Goal: Communication & Community: Share content

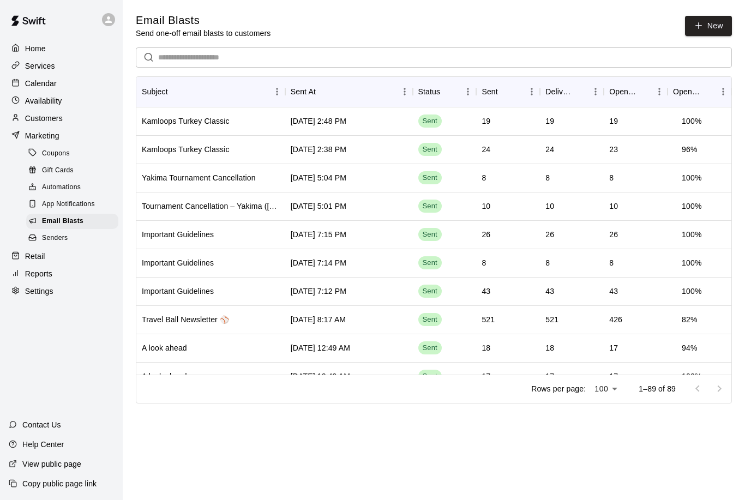
click at [35, 70] on p "Services" at bounding box center [40, 66] width 30 height 11
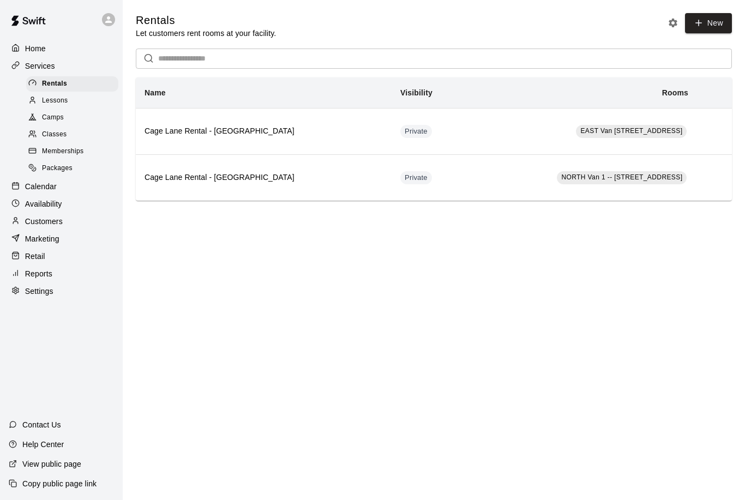
click at [47, 121] on span "Camps" at bounding box center [53, 117] width 22 height 11
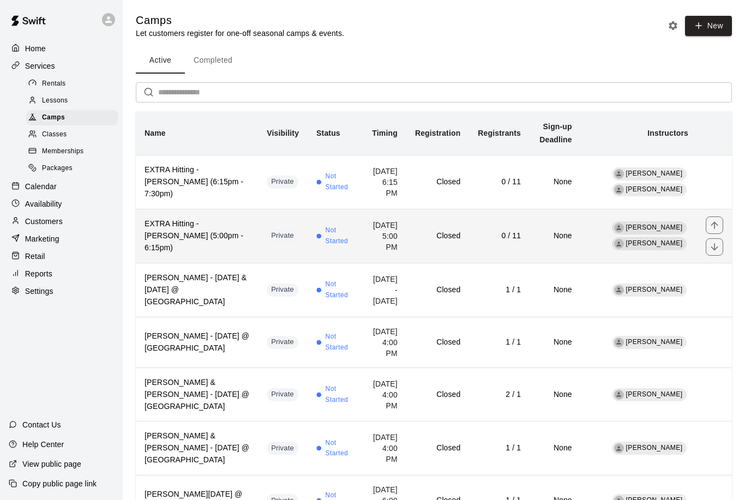
click at [460, 233] on h6 "Closed" at bounding box center [437, 236] width 45 height 12
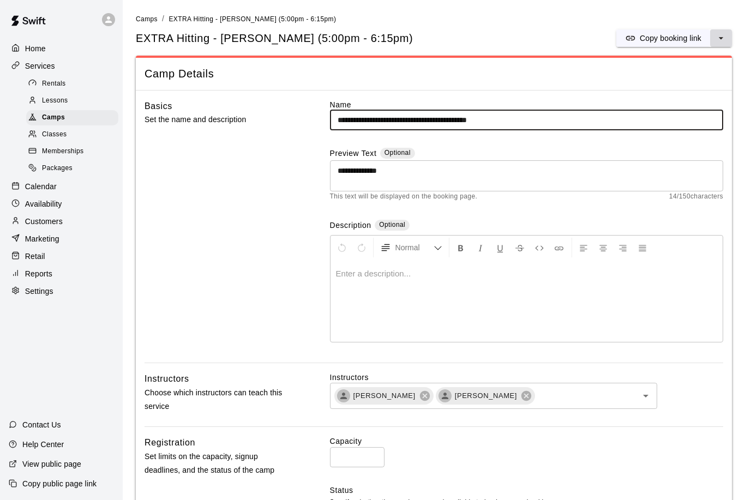
click at [717, 39] on icon "select merge strategy" at bounding box center [720, 38] width 11 height 11
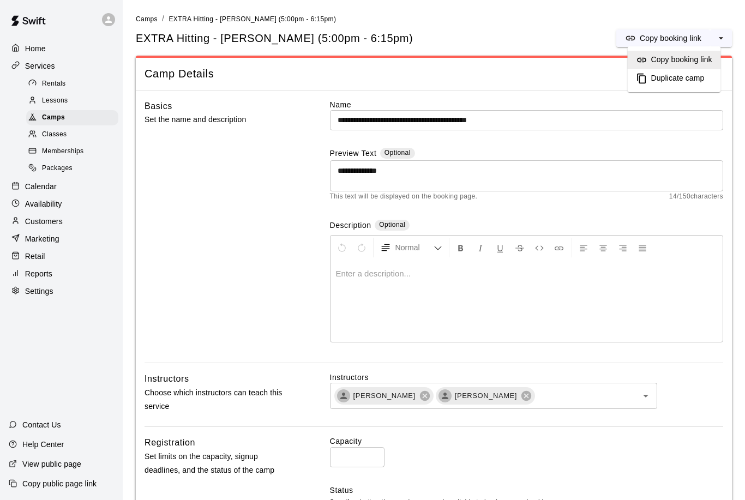
click at [677, 57] on h6 "Copy booking link" at bounding box center [681, 60] width 61 height 12
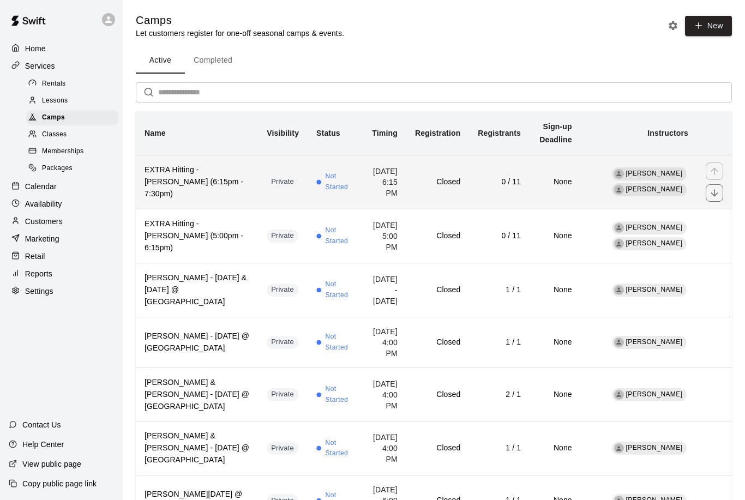
click at [529, 190] on td "0 / 11" at bounding box center [499, 182] width 61 height 54
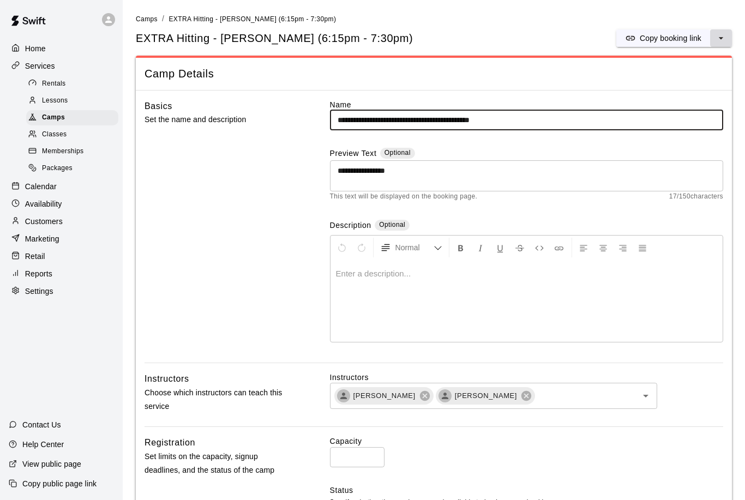
click at [718, 42] on icon "select merge strategy" at bounding box center [720, 38] width 11 height 11
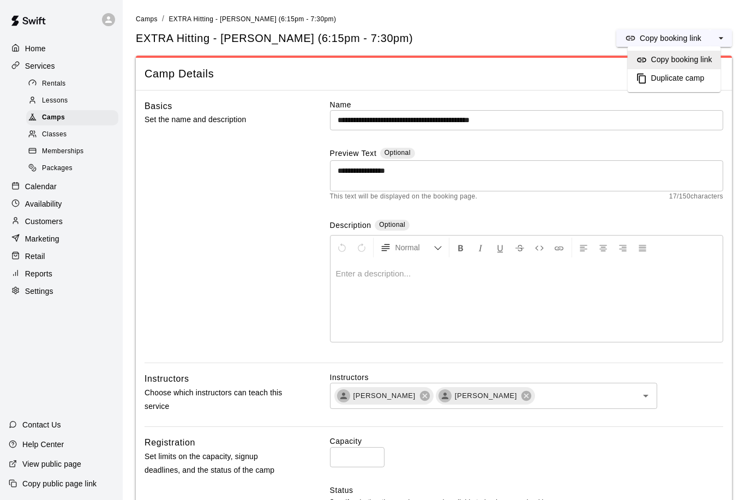
click at [678, 62] on h6 "Copy booking link" at bounding box center [681, 60] width 61 height 12
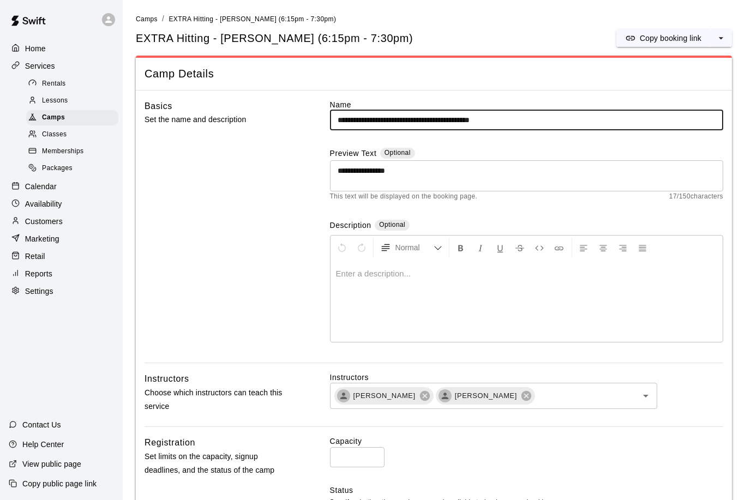
click at [35, 236] on p "Marketing" at bounding box center [42, 238] width 34 height 11
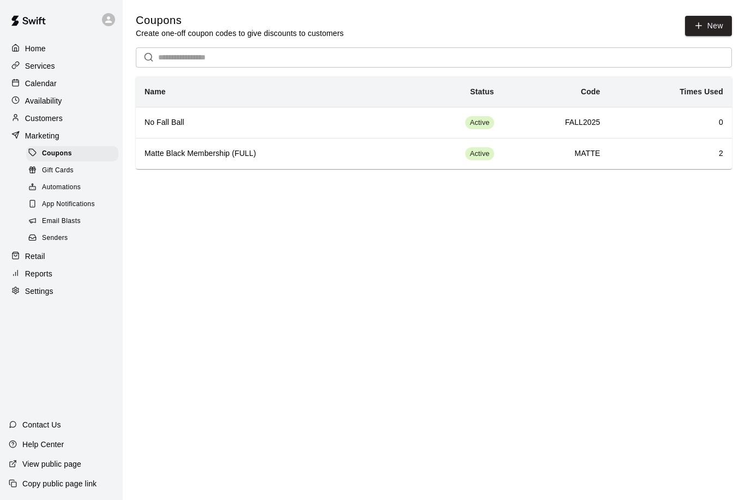
click at [51, 225] on span "Email Blasts" at bounding box center [61, 221] width 39 height 11
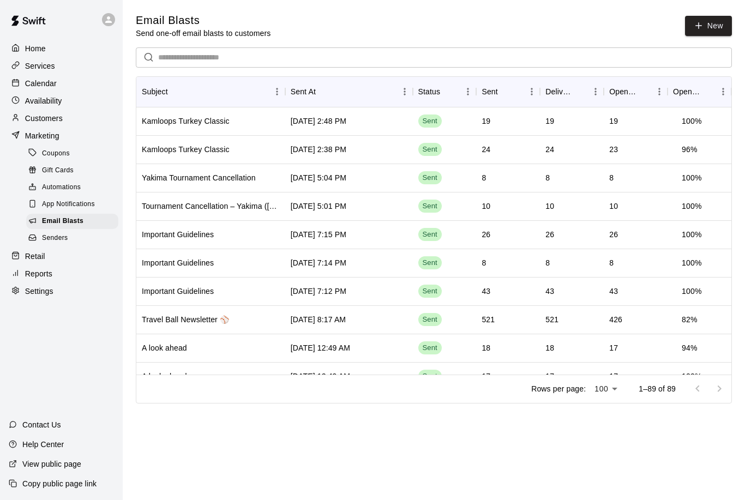
click at [59, 67] on div "Services" at bounding box center [61, 66] width 105 height 16
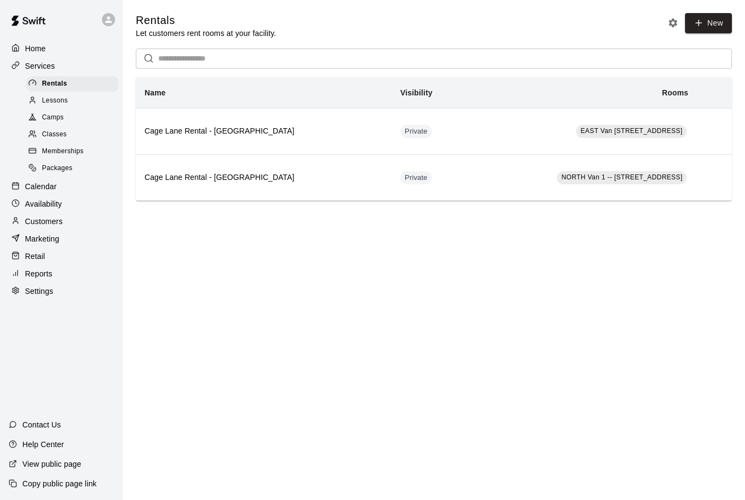
click at [75, 115] on div "Camps" at bounding box center [72, 117] width 92 height 15
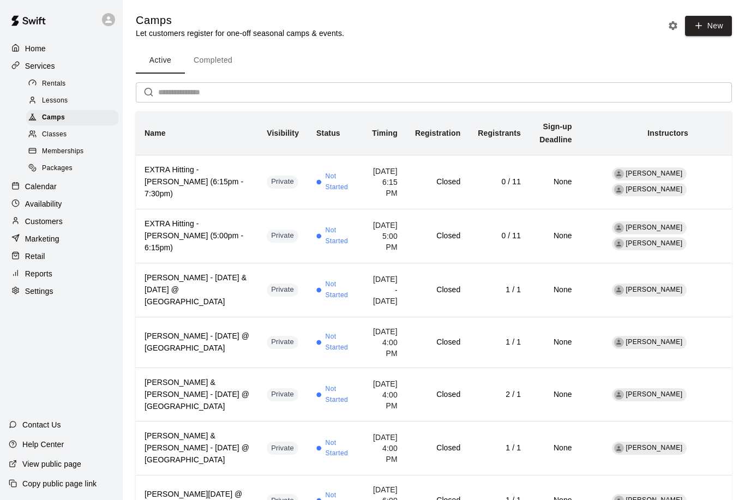
click at [278, 82] on input "text" at bounding box center [445, 92] width 574 height 20
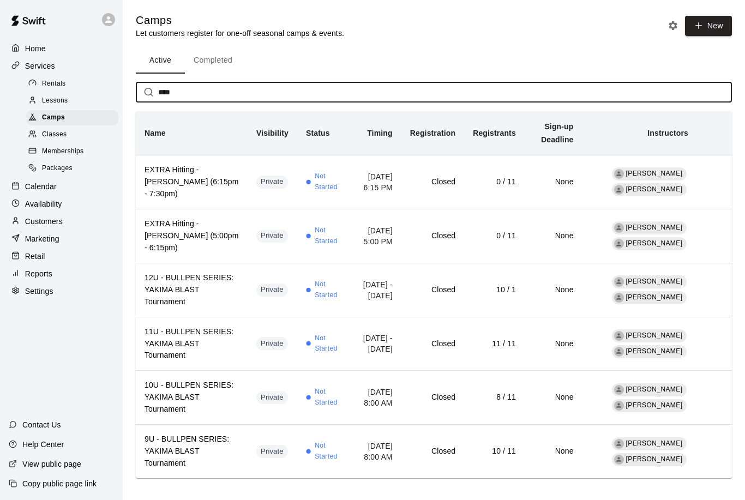
type input "*****"
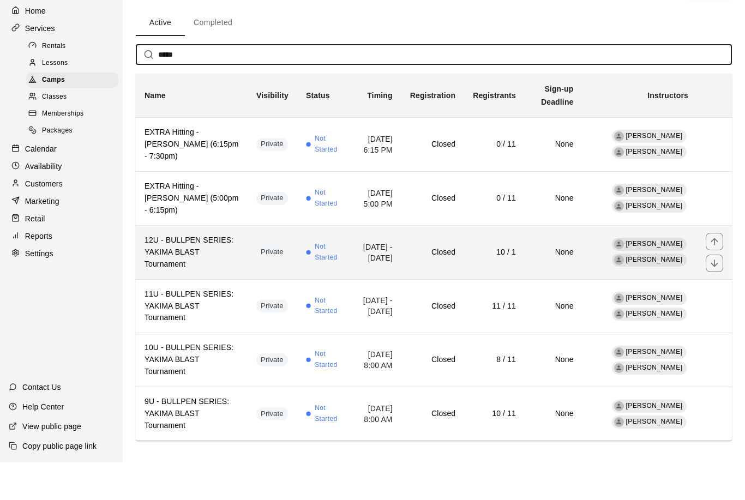
click at [525, 263] on td "10 / 1" at bounding box center [494, 290] width 61 height 54
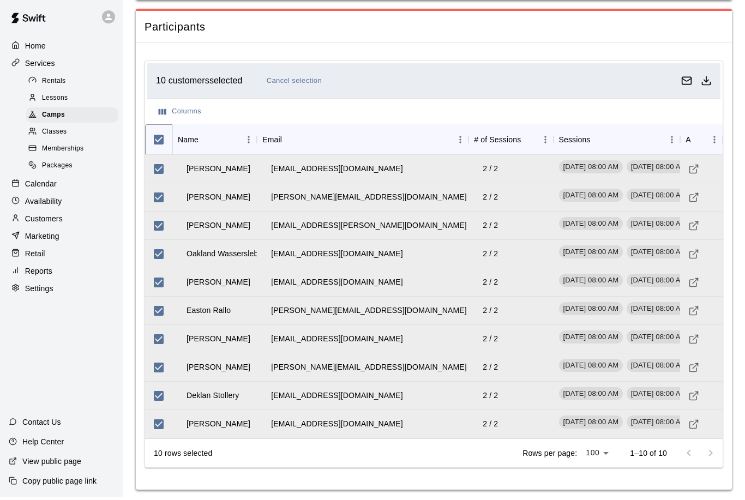
scroll to position [1190, 0]
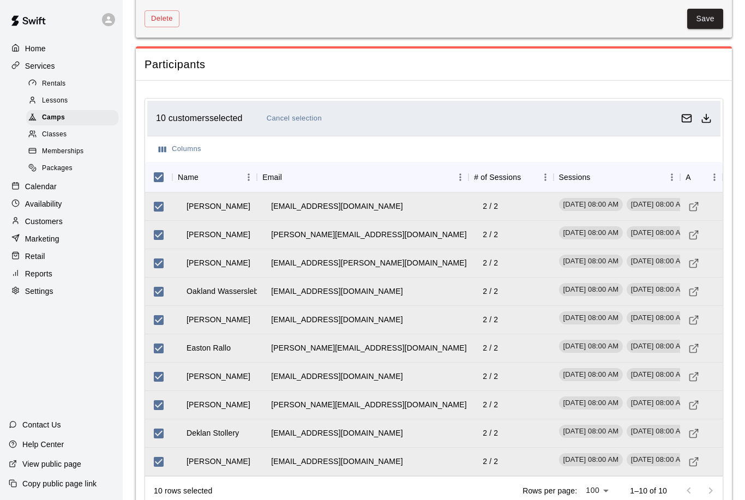
click at [682, 115] on rect "Email customers" at bounding box center [686, 118] width 9 height 7
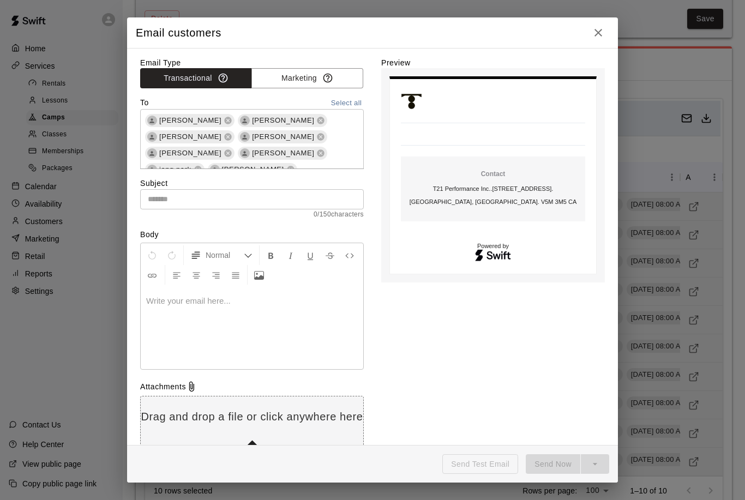
click at [191, 204] on input "text" at bounding box center [252, 199] width 224 height 20
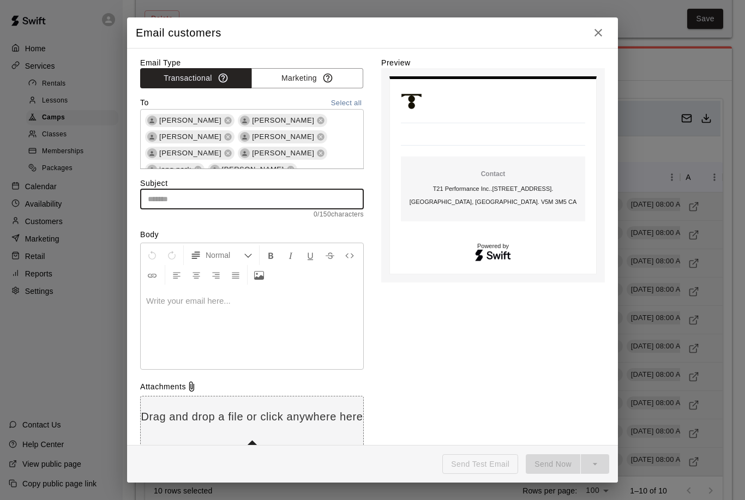
click at [602, 35] on icon "button" at bounding box center [598, 32] width 13 height 13
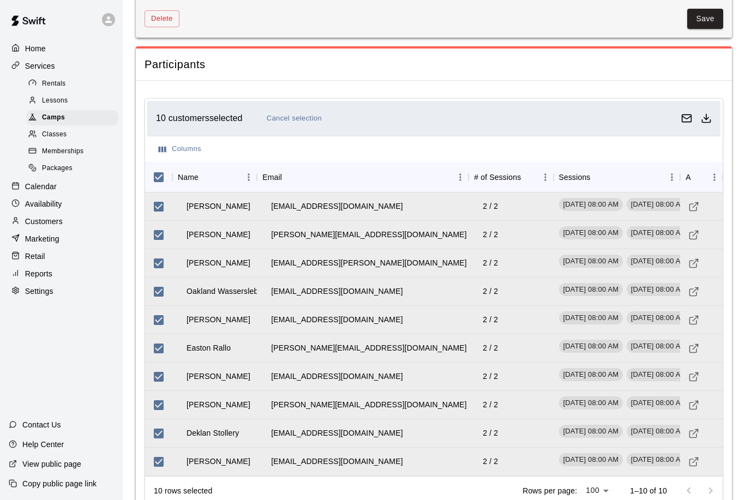
click at [672, 120] on div "10 customers selected Cancel selection" at bounding box center [416, 118] width 521 height 17
click at [682, 116] on rect "Email customers" at bounding box center [686, 118] width 9 height 7
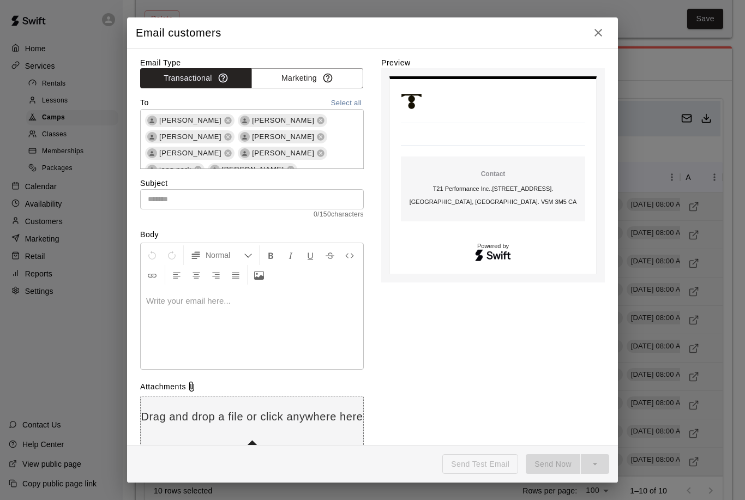
click at [160, 194] on input "text" at bounding box center [252, 199] width 224 height 20
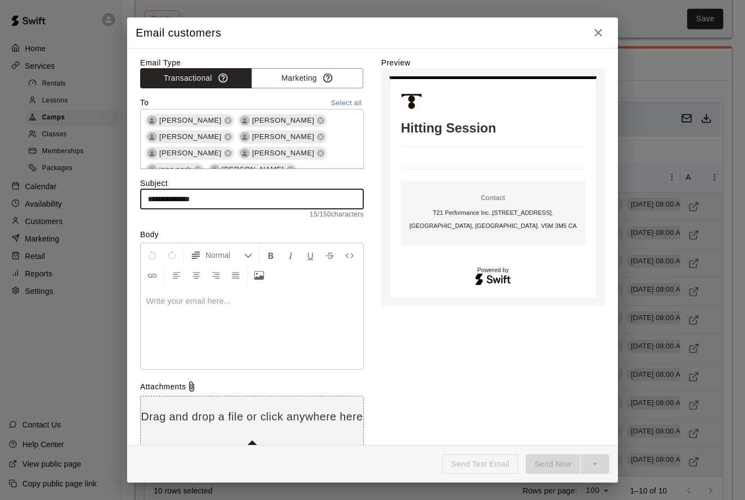
type input "**********"
click at [155, 300] on p at bounding box center [252, 301] width 212 height 11
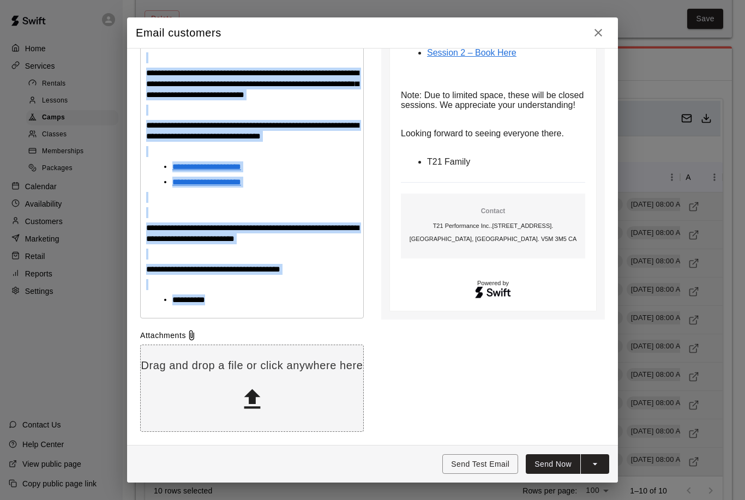
scroll to position [1225, 0]
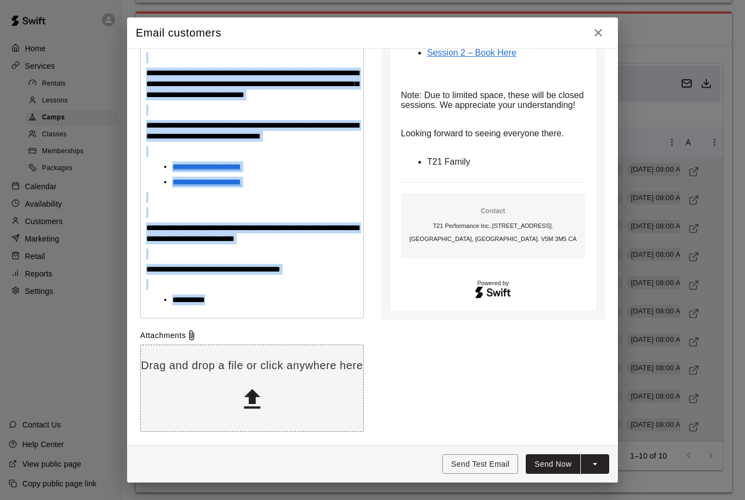
drag, startPoint x: 147, startPoint y: 282, endPoint x: 345, endPoint y: 291, distance: 197.5
click at [345, 291] on div "**********" at bounding box center [252, 173] width 222 height 289
copy div "**********"
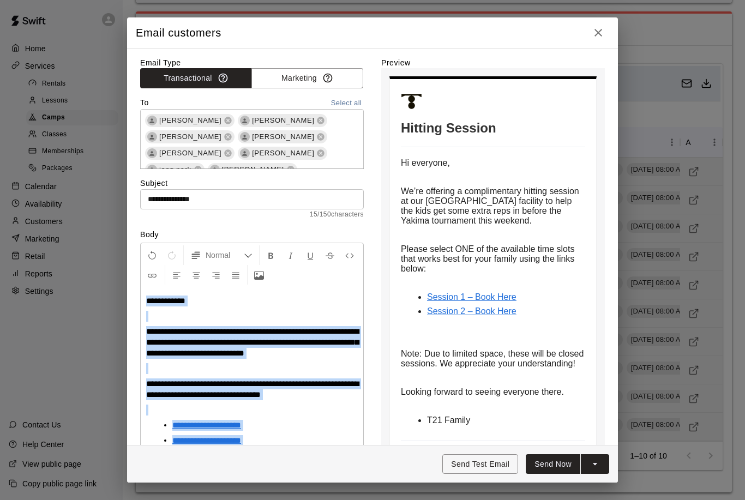
scroll to position [0, 0]
click at [562, 466] on button "Send Now" at bounding box center [553, 464] width 55 height 20
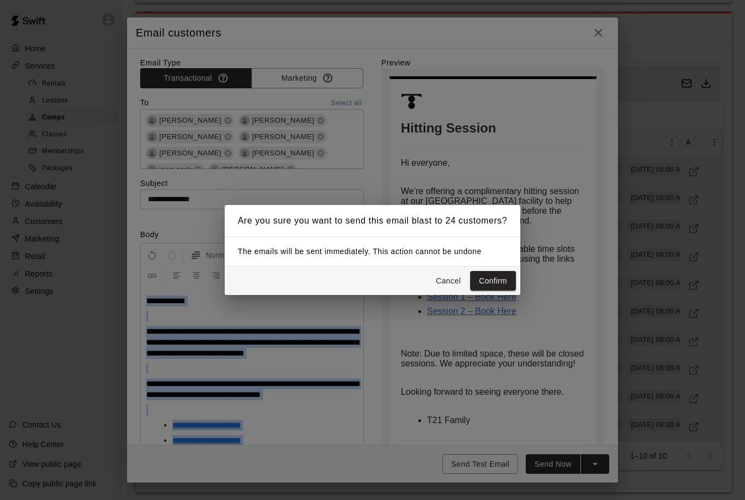
scroll to position [1190, 0]
click at [496, 291] on button "Confirm" at bounding box center [493, 281] width 46 height 20
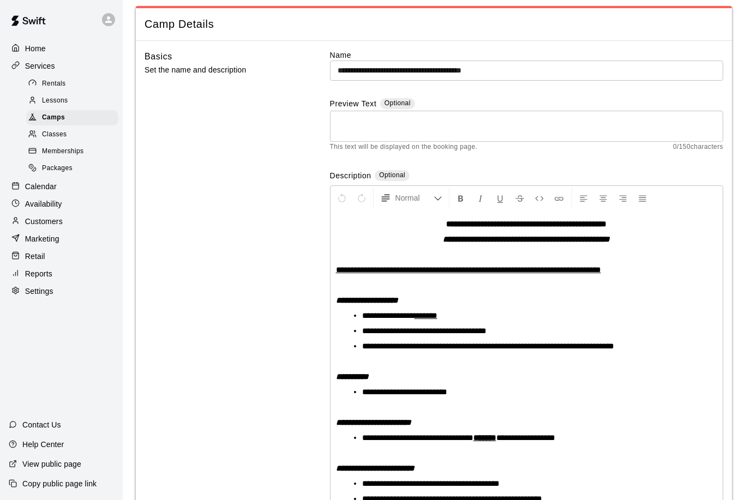
scroll to position [0, 0]
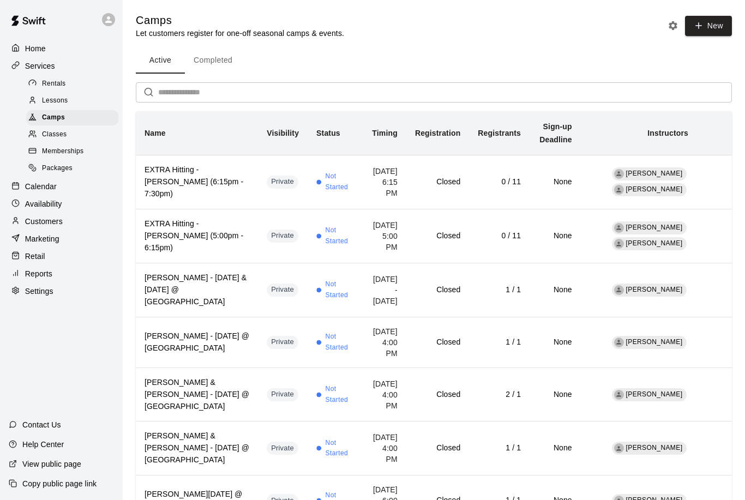
click at [176, 89] on input "text" at bounding box center [445, 92] width 574 height 20
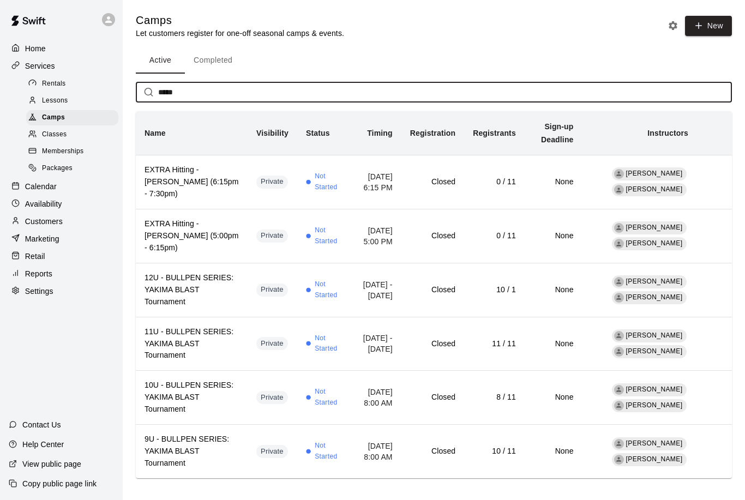
type input "******"
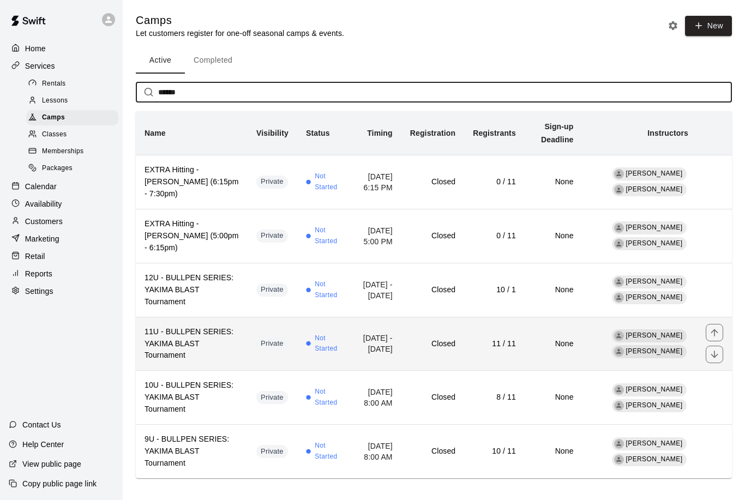
click at [508, 338] on h6 "11 / 11" at bounding box center [494, 344] width 43 height 12
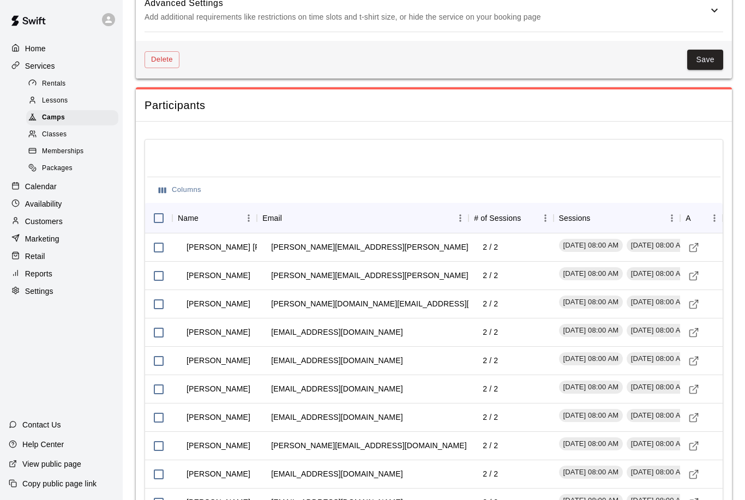
scroll to position [1253, 0]
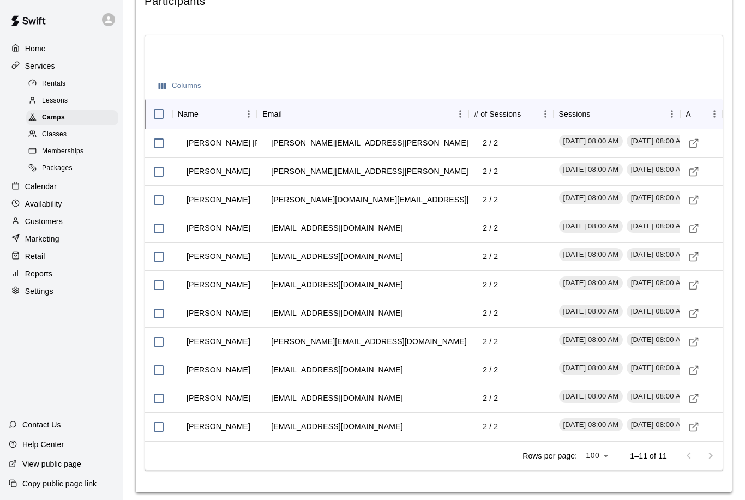
click at [167, 107] on icon at bounding box center [172, 113] width 13 height 13
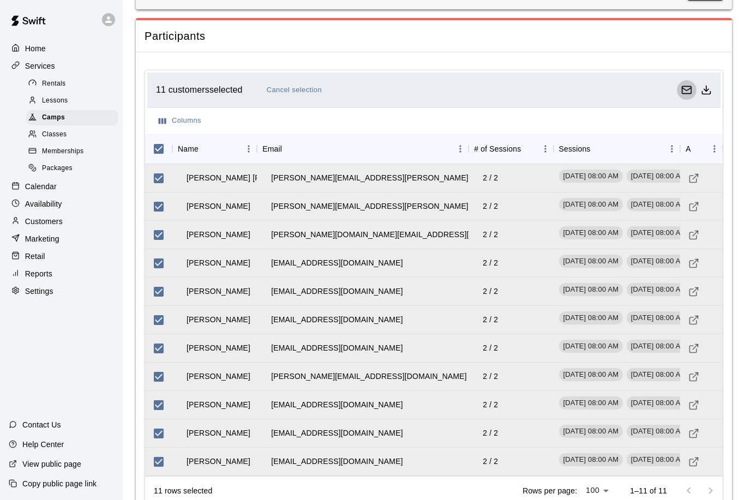
click at [683, 92] on button "Email customers" at bounding box center [687, 90] width 20 height 20
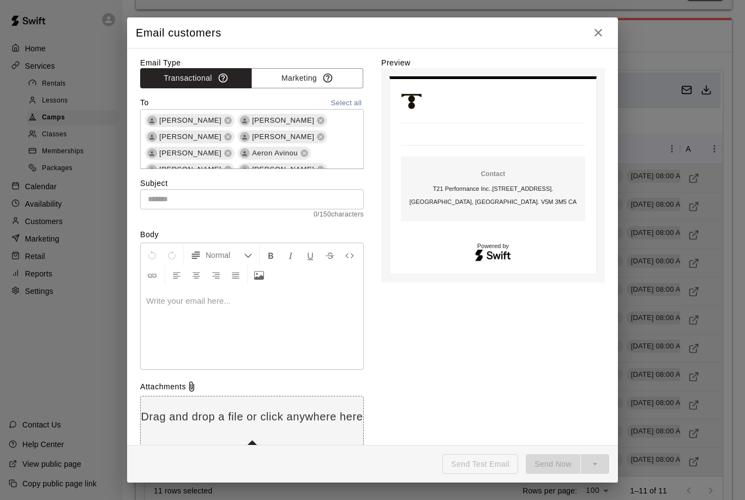
click at [174, 305] on p at bounding box center [252, 301] width 212 height 11
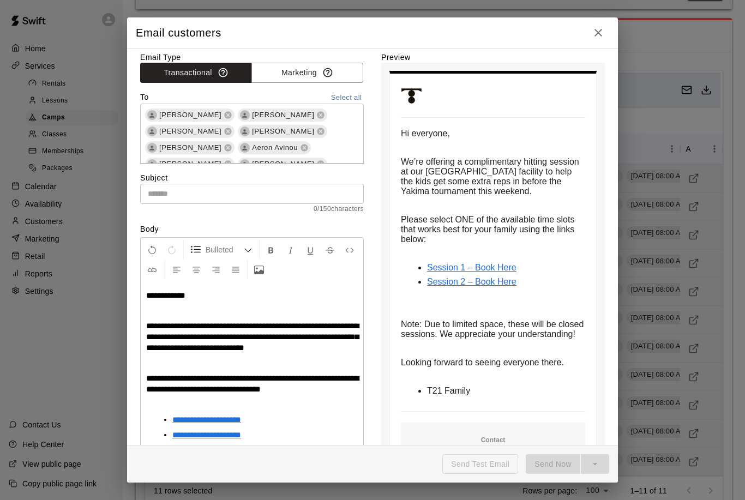
scroll to position [2, 0]
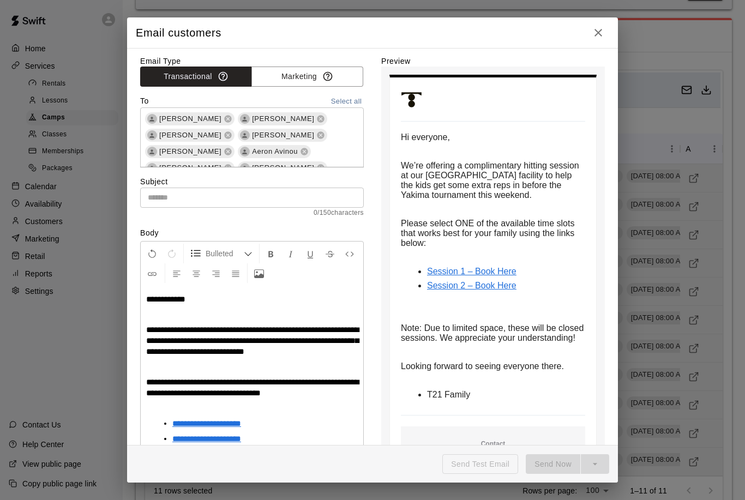
click at [159, 197] on input "text" at bounding box center [252, 198] width 224 height 20
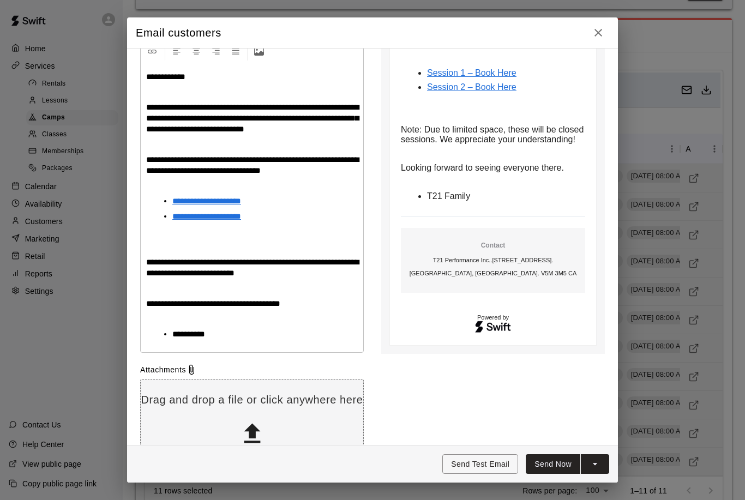
scroll to position [224, 0]
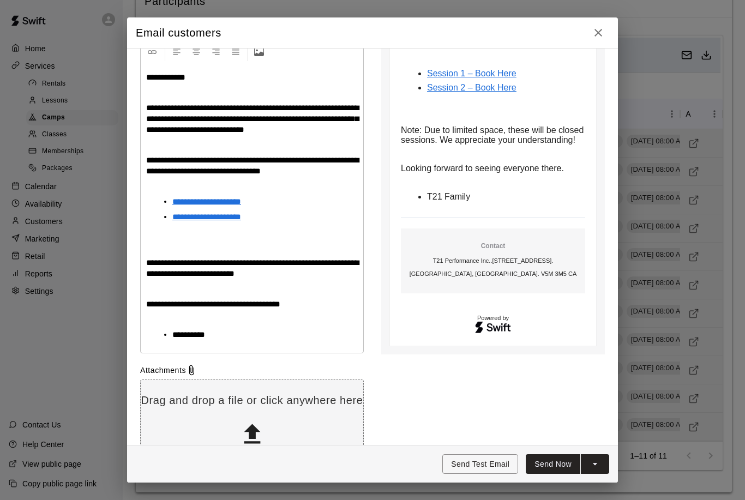
type input "**********"
click at [556, 463] on button "Send Now" at bounding box center [553, 464] width 55 height 20
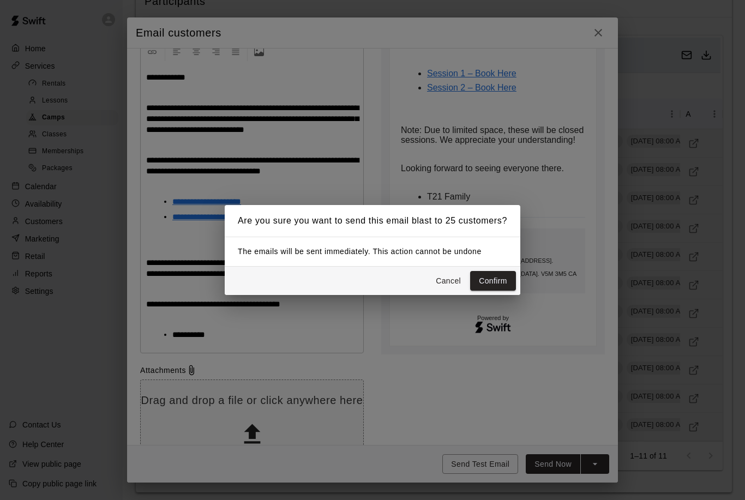
scroll to position [1218, 0]
click at [502, 291] on button "Confirm" at bounding box center [493, 281] width 46 height 20
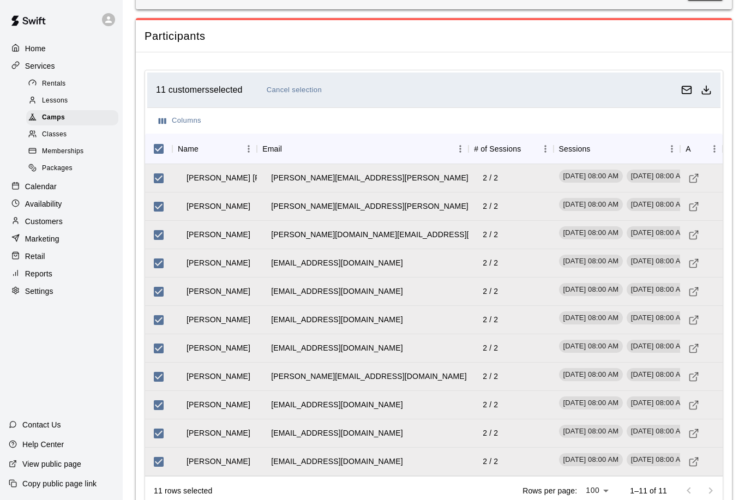
drag, startPoint x: 502, startPoint y: 298, endPoint x: 352, endPoint y: 282, distance: 150.8
